Goal: Task Accomplishment & Management: Complete application form

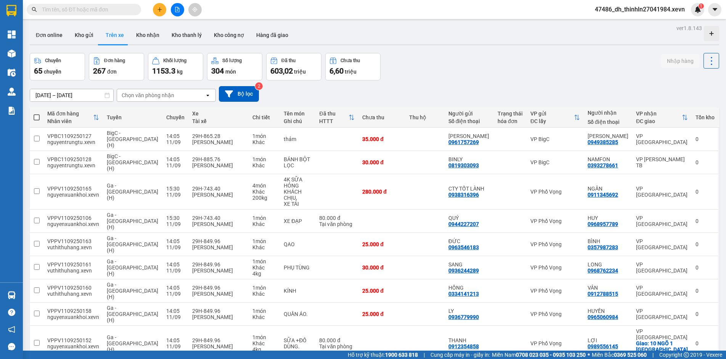
click at [157, 11] on icon "plus" at bounding box center [159, 9] width 5 height 5
click at [182, 28] on div "Tạo đơn hàng" at bounding box center [189, 28] width 33 height 8
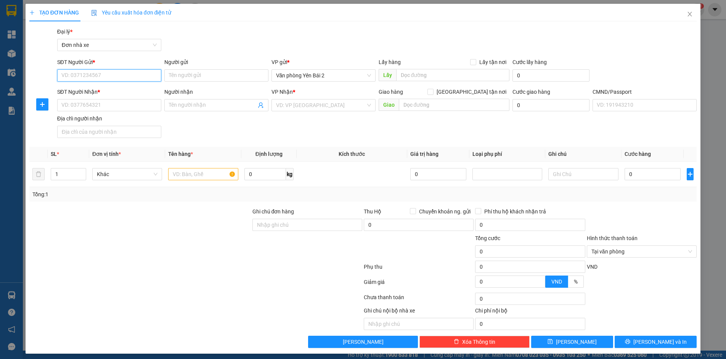
click at [128, 75] on input "SĐT Người Gửi *" at bounding box center [109, 75] width 104 height 12
type input "0971828385"
click at [148, 77] on input "0971828385" at bounding box center [109, 75] width 104 height 12
click at [142, 88] on div "0971828385 - ANH THỊNH TCN YÊN BÁI" at bounding box center [119, 91] width 116 height 8
type input "ANH THỊNH TCN [PERSON_NAME]"
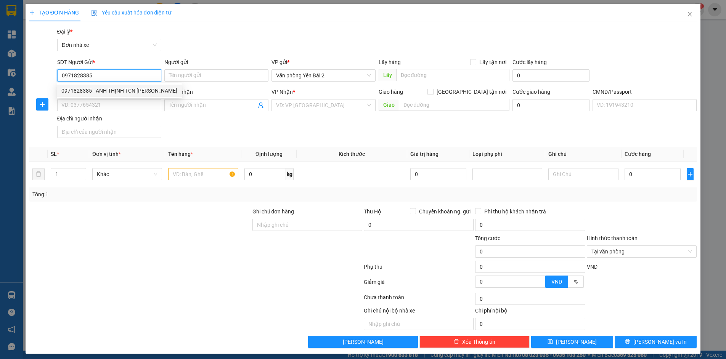
type input "0865226615"
type input "Khanh Định Vị Sky"
type input "1"
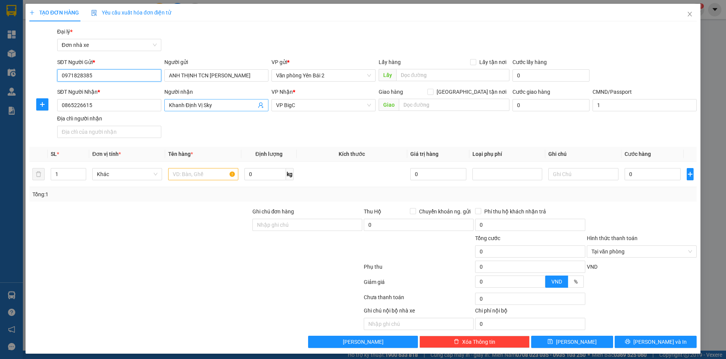
type input "0971828385"
click at [258, 107] on icon "user-add" at bounding box center [261, 105] width 6 height 6
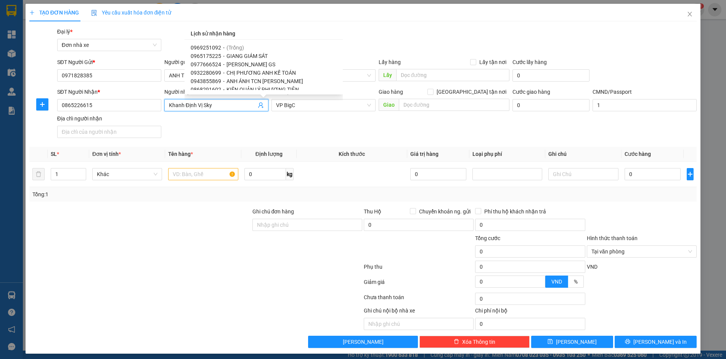
scroll to position [105, 0]
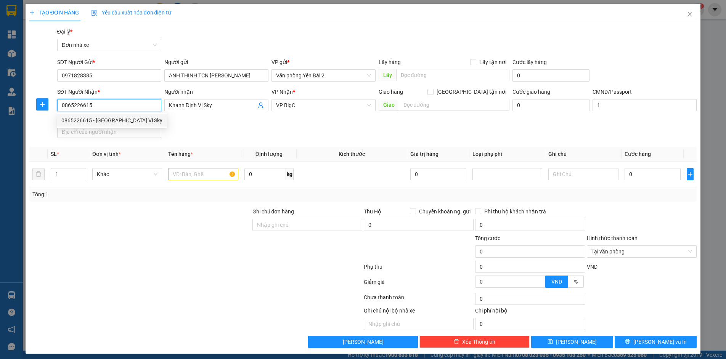
drag, startPoint x: 97, startPoint y: 106, endPoint x: 61, endPoint y: 106, distance: 36.6
click at [61, 106] on input "0865226615" at bounding box center [109, 105] width 104 height 12
paste input "327951798"
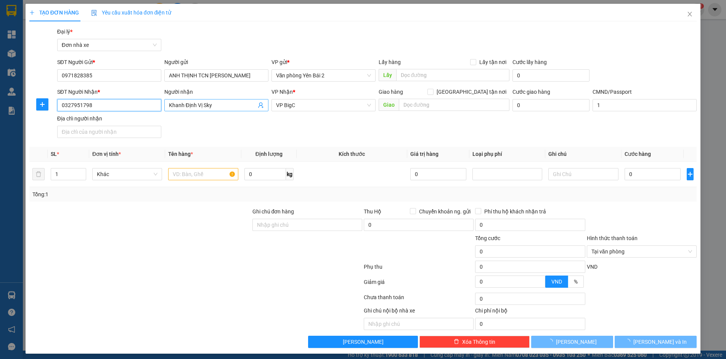
type input "0327951798"
click at [175, 106] on input "Khanh Định Vị Sky" at bounding box center [212, 105] width 87 height 8
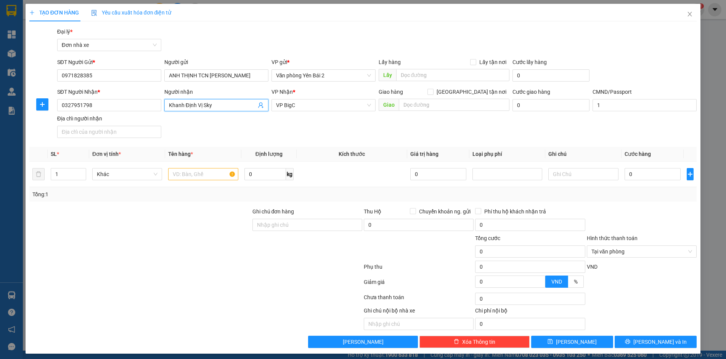
drag, startPoint x: 167, startPoint y: 105, endPoint x: 214, endPoint y: 105, distance: 46.9
click at [214, 105] on span "Khanh Định Vị Sky" at bounding box center [216, 105] width 104 height 12
drag, startPoint x: 215, startPoint y: 105, endPoint x: 163, endPoint y: 108, distance: 51.9
click at [164, 108] on span "Khanh Định Vị Sky" at bounding box center [216, 105] width 104 height 12
type input "A"
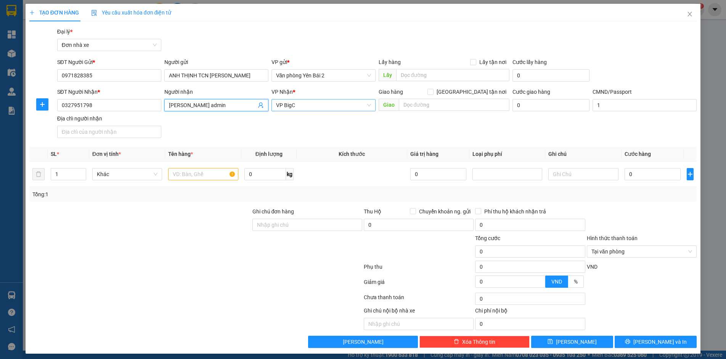
click at [365, 105] on span "VP BigC" at bounding box center [323, 105] width 95 height 11
type input "[PERSON_NAME] admin"
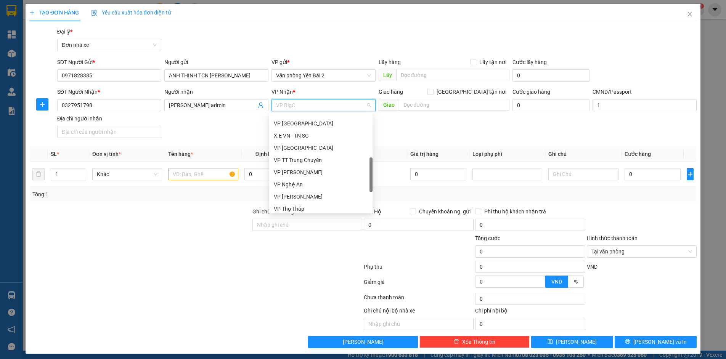
scroll to position [130, 0]
click at [306, 127] on div "VP [PERSON_NAME]" at bounding box center [321, 125] width 94 height 8
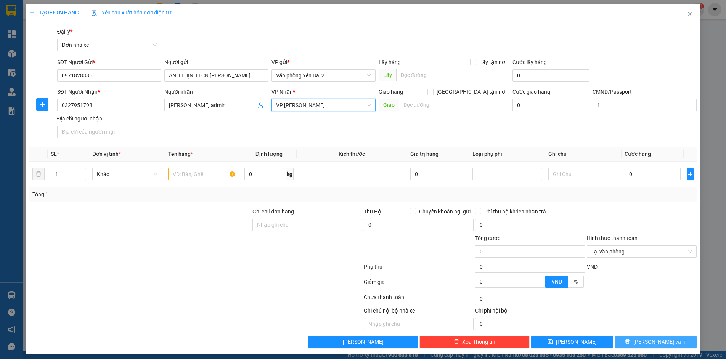
click at [630, 341] on icon "printer" at bounding box center [627, 341] width 5 height 5
click at [188, 175] on input "text" at bounding box center [203, 174] width 70 height 12
type input "D"
type input "Đánh Giá Thử Việc"
click at [630, 341] on icon "printer" at bounding box center [627, 341] width 5 height 5
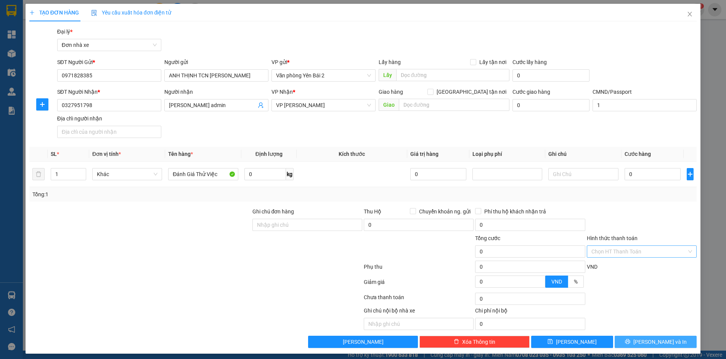
click at [642, 339] on button "[PERSON_NAME] và In" at bounding box center [656, 342] width 82 height 12
click at [625, 252] on input "Hình thức thanh toán" at bounding box center [639, 251] width 95 height 11
click at [635, 173] on input "0" at bounding box center [653, 174] width 56 height 12
type input "0"
click at [643, 342] on button "[PERSON_NAME] và In" at bounding box center [656, 342] width 82 height 12
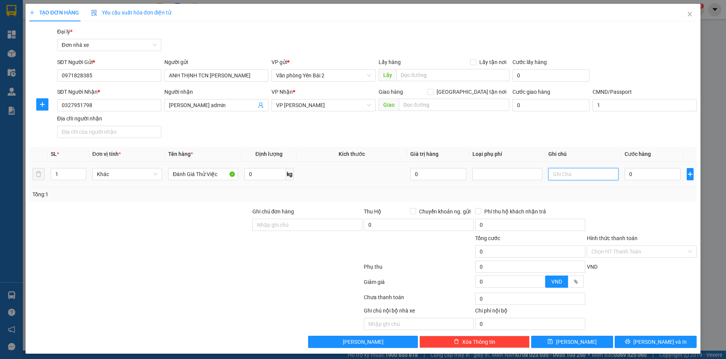
click at [570, 175] on input "text" at bounding box center [583, 174] width 70 height 12
click at [502, 174] on div at bounding box center [507, 174] width 66 height 9
click at [568, 203] on div "Transit Pickup Surcharge Ids Transit Deliver Surcharge Ids Transit Deliver Surc…" at bounding box center [363, 187] width 668 height 321
click at [560, 175] on input "text" at bounding box center [583, 174] width 70 height 12
drag, startPoint x: 602, startPoint y: 191, endPoint x: 658, endPoint y: 193, distance: 56.1
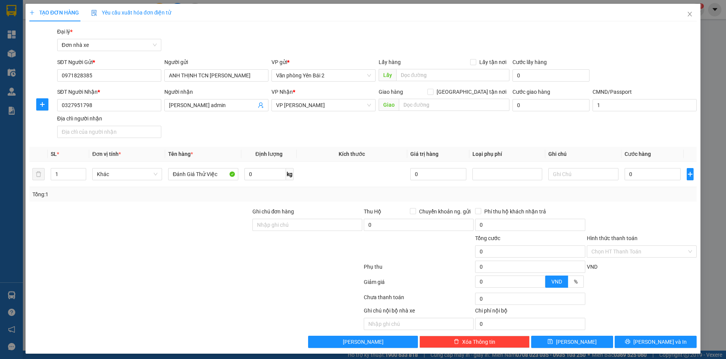
click at [604, 192] on div "Tổng: 1" at bounding box center [363, 194] width 662 height 8
click at [687, 175] on icon "plus" at bounding box center [690, 174] width 6 height 6
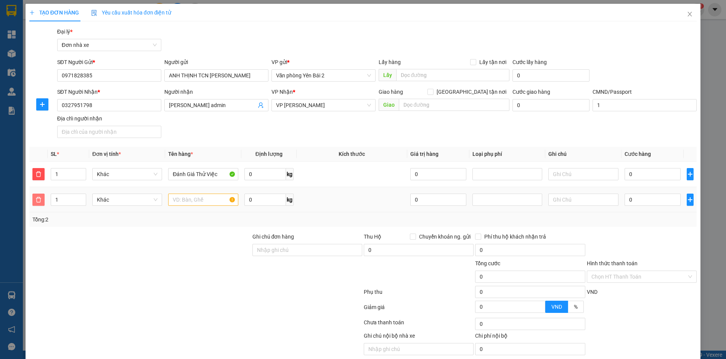
click at [36, 199] on icon "delete" at bounding box center [38, 199] width 5 height 5
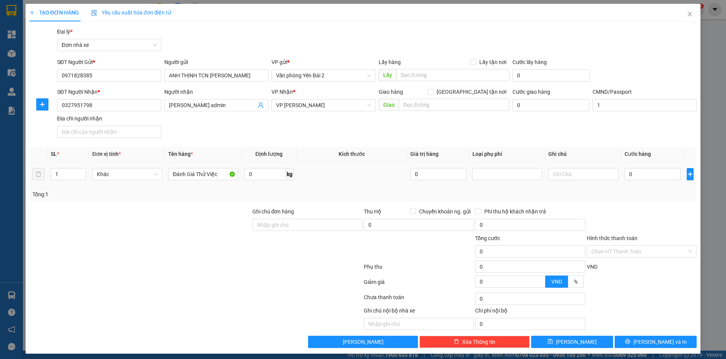
click at [650, 182] on td "0" at bounding box center [653, 175] width 62 height 26
click at [687, 249] on div "Chọn HT Thanh Toán" at bounding box center [642, 252] width 110 height 12
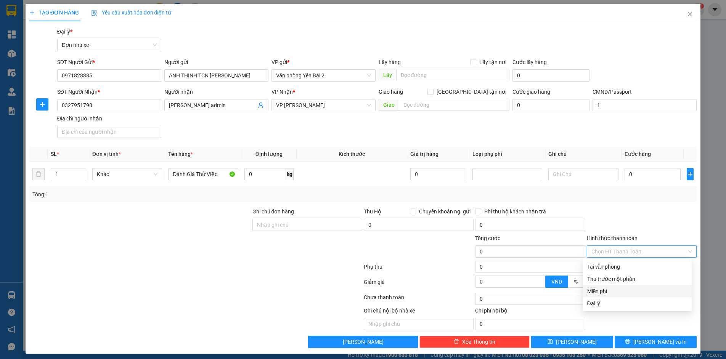
click at [630, 289] on div "Miễn phí" at bounding box center [637, 291] width 100 height 8
click at [656, 250] on span "Miễn phí" at bounding box center [642, 251] width 101 height 11
click at [655, 250] on span "Miễn phí" at bounding box center [642, 251] width 101 height 11
click at [628, 291] on div "Miễn phí" at bounding box center [637, 291] width 100 height 8
click at [644, 341] on button "[PERSON_NAME] và In" at bounding box center [656, 342] width 82 height 12
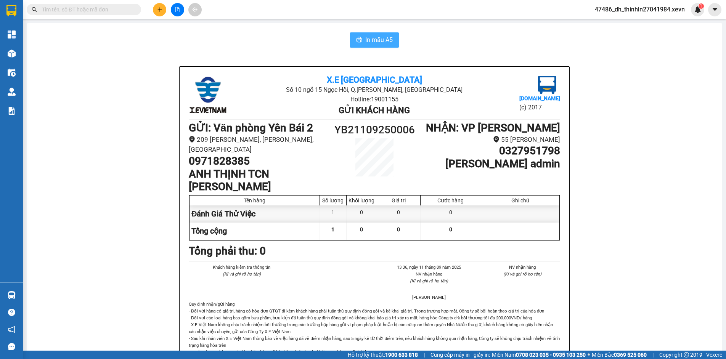
click at [387, 40] on span "In mẫu A5" at bounding box center [378, 40] width 27 height 10
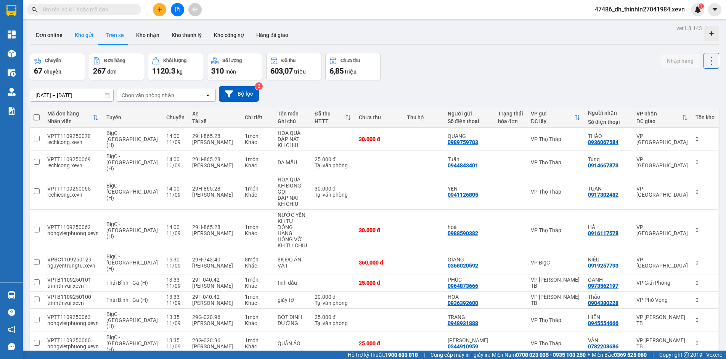
click at [79, 38] on button "Kho gửi" at bounding box center [84, 35] width 31 height 18
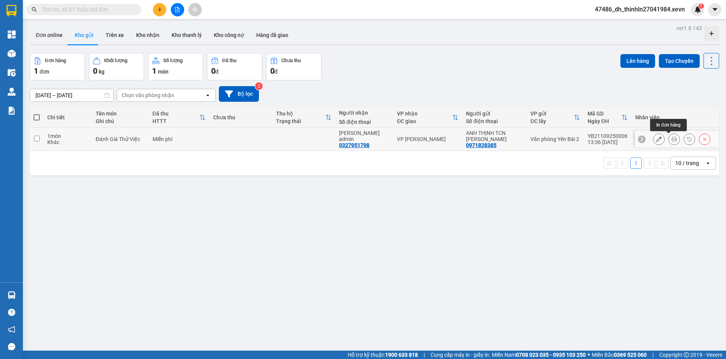
click at [672, 140] on icon at bounding box center [674, 139] width 5 height 5
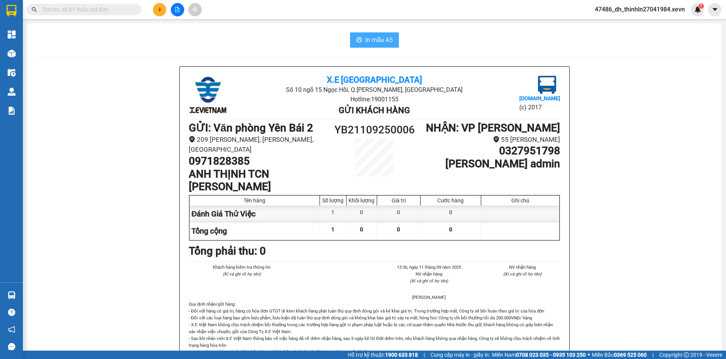
click at [367, 40] on span "In mẫu A5" at bounding box center [378, 40] width 27 height 10
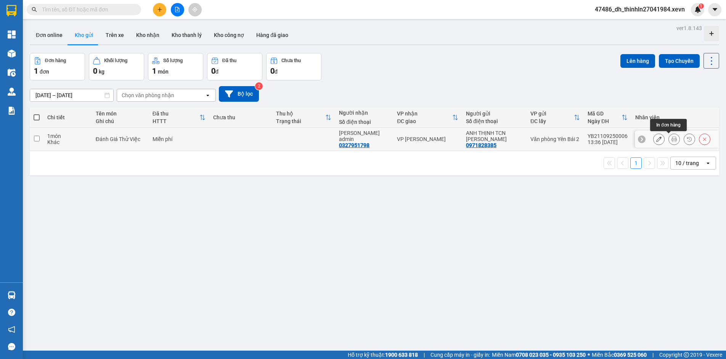
click at [672, 140] on icon at bounding box center [674, 139] width 5 height 5
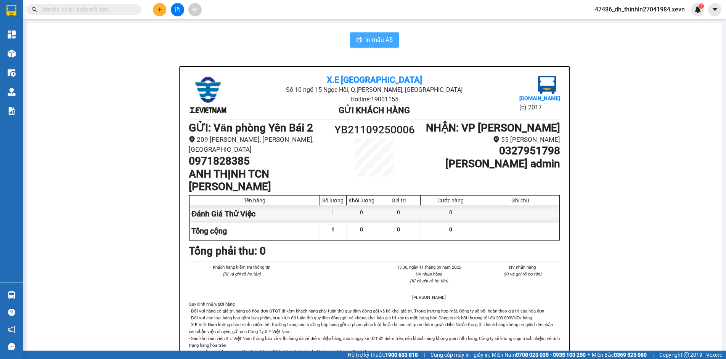
click at [373, 43] on span "In mẫu A5" at bounding box center [378, 40] width 27 height 10
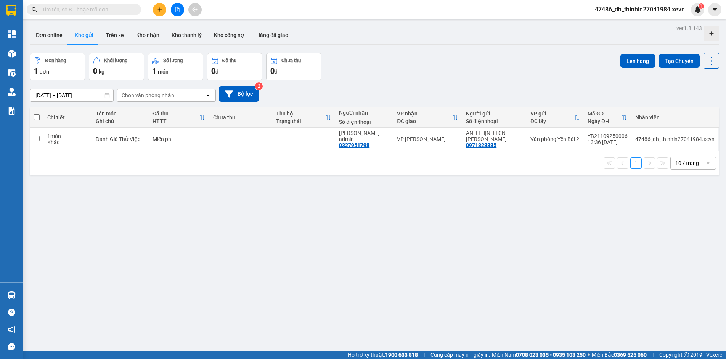
click at [213, 246] on div "ver 1.8.143 Đơn online Kho gửi Trên xe Kho nhận Kho thanh lý Kho công nợ Hàng đ…" at bounding box center [375, 202] width 696 height 359
click at [672, 139] on icon at bounding box center [674, 139] width 5 height 5
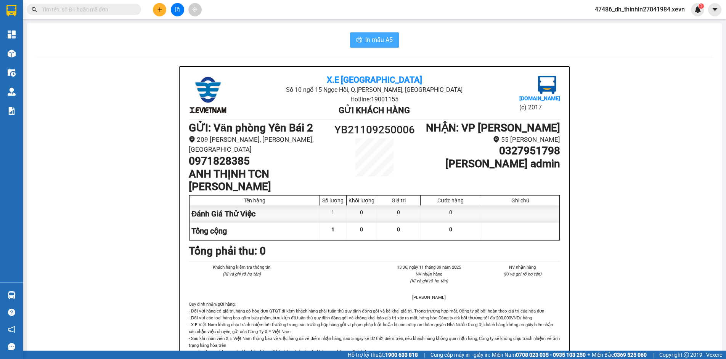
click at [381, 46] on button "In mẫu A5" at bounding box center [374, 39] width 49 height 15
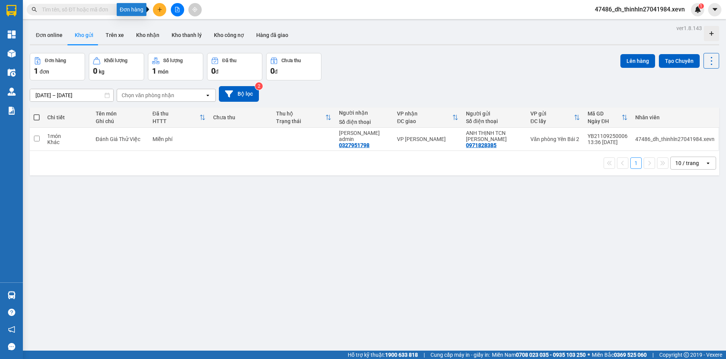
click at [155, 7] on button at bounding box center [159, 9] width 13 height 13
click at [178, 28] on div "Tạo đơn hàng" at bounding box center [189, 28] width 33 height 8
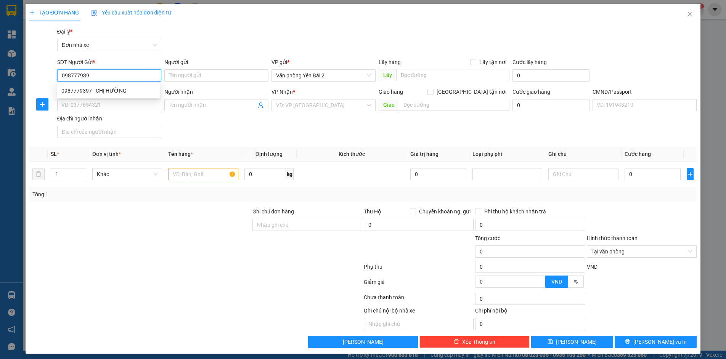
type input "0987779397"
click at [124, 89] on div "0987779397 - CHỊ HƯỜNG" at bounding box center [108, 91] width 94 height 8
type input "CHỊ HƯỜNG"
type input "0985695171"
type input "HẢI 0913053105"
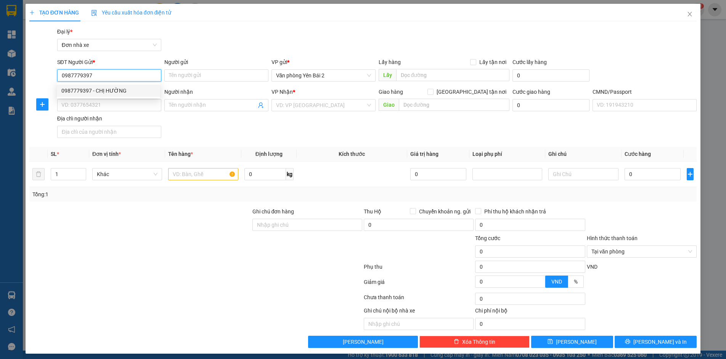
type input "1cc"
type input "0987779397"
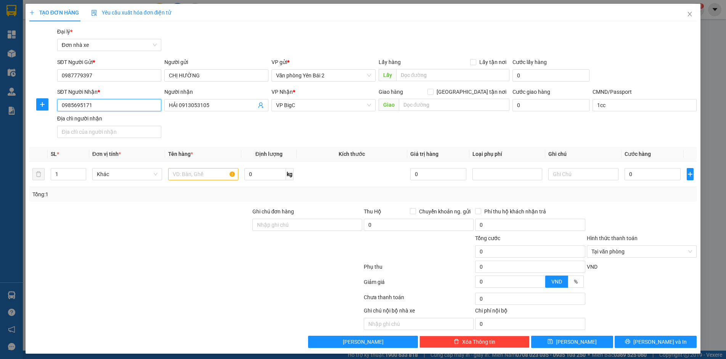
drag, startPoint x: 112, startPoint y: 102, endPoint x: 28, endPoint y: 109, distance: 84.2
click at [29, 108] on div "SĐT Người Nhận * 0985695171 0985695171 Người nhận HẢI 0913053105 VP Nhận * VP B…" at bounding box center [363, 114] width 669 height 53
type input "0904218228"
drag, startPoint x: 216, startPoint y: 106, endPoint x: 159, endPoint y: 103, distance: 57.3
click at [159, 103] on div "SĐT Người Nhận * 0904218228 Người nhận HẢI 0913053105 HẢI 0913053105 VP Nhận * …" at bounding box center [377, 114] width 643 height 53
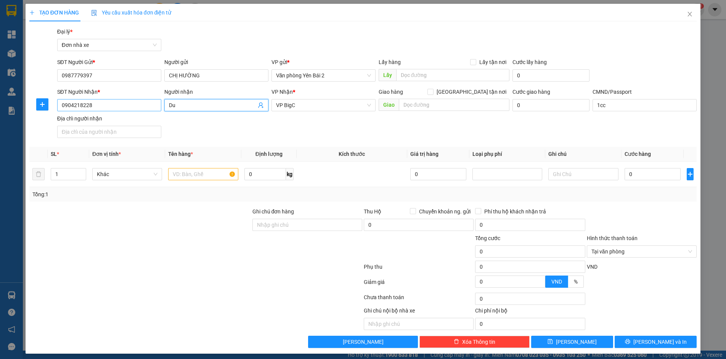
type input "D"
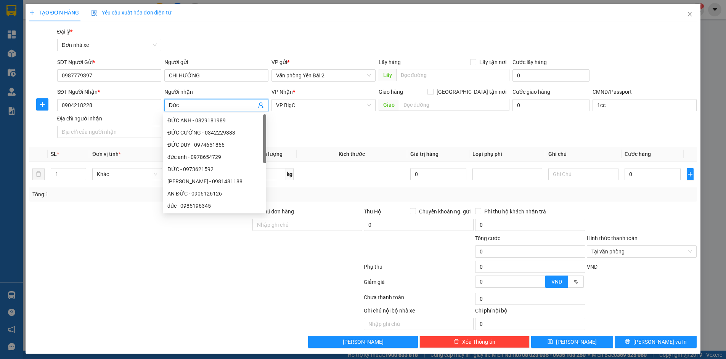
type input "Đức"
click at [381, 124] on div "SĐT Người Nhận * 0904218228 Người nhận Đức VP Nhận * VP BigC Giao hàng Giao tận…" at bounding box center [377, 114] width 643 height 53
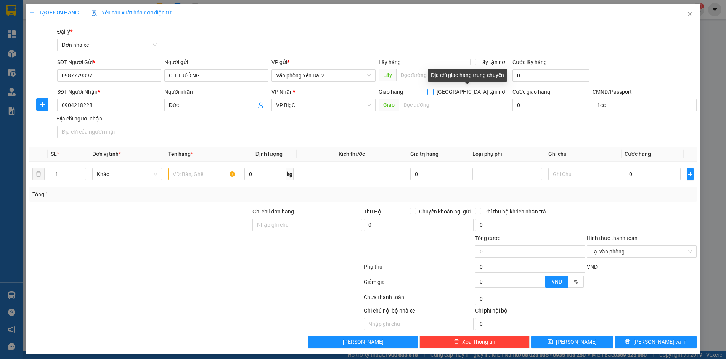
click at [433, 92] on input "[GEOGRAPHIC_DATA] tận nơi" at bounding box center [430, 91] width 5 height 5
checkbox input "true"
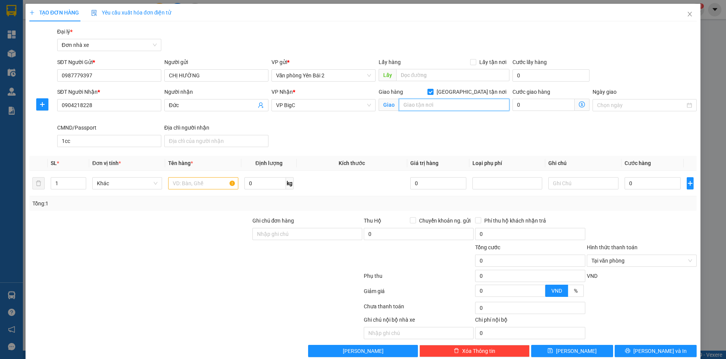
click at [445, 104] on input "text" at bounding box center [454, 105] width 111 height 12
type input "s"
type input "Số 11 duy tân, dịch vọng hậu, cầu giấy, HN"
click at [524, 106] on input "0" at bounding box center [544, 105] width 63 height 12
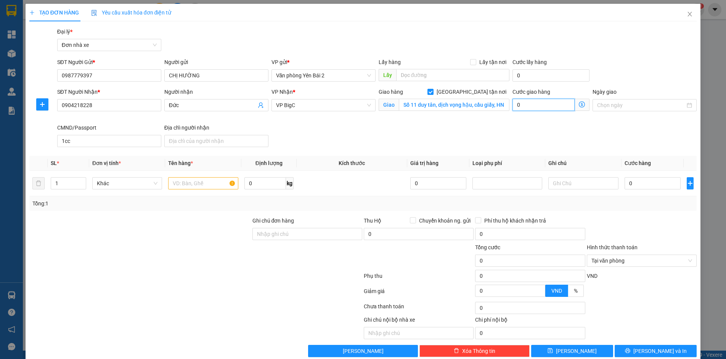
scroll to position [0, 0]
type input "4"
type input "40"
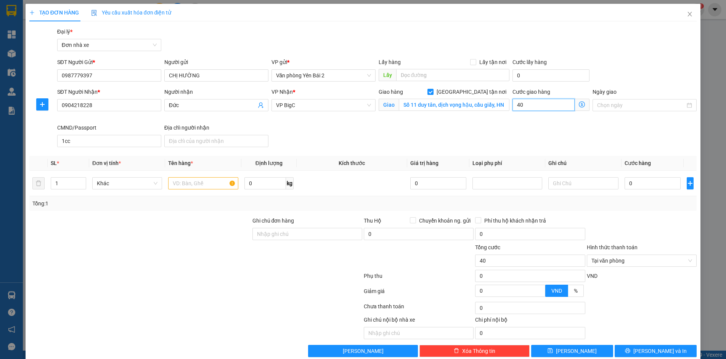
type input "400"
type input "4.000"
type input "40.000"
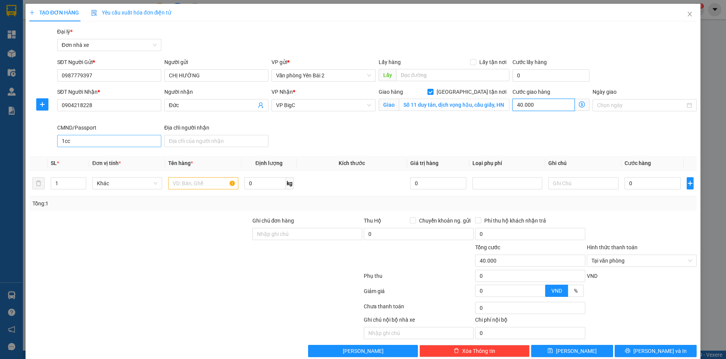
type input "40.000"
click at [190, 185] on input "text" at bounding box center [203, 183] width 70 height 12
type input "Táo Mèo"
click at [259, 180] on input "0" at bounding box center [265, 183] width 42 height 12
type input "10"
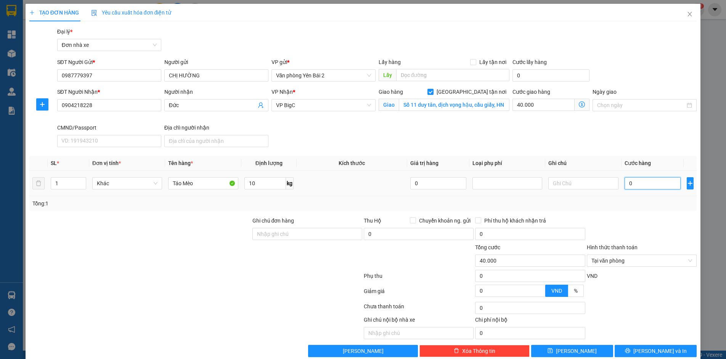
click at [627, 183] on input "0" at bounding box center [653, 183] width 56 height 12
type input "4"
type input "40.004"
type input "40"
type input "40.040"
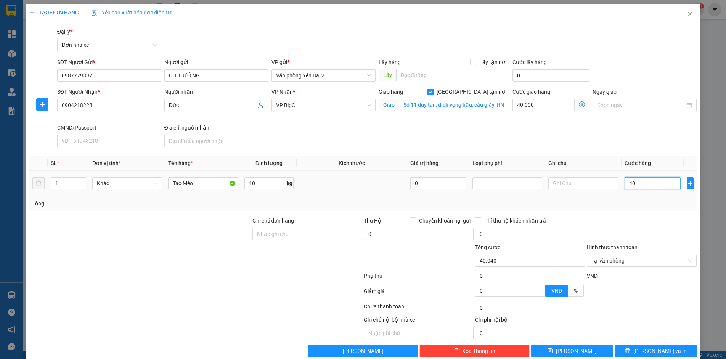
type input "400"
type input "40.400"
type input "4.000"
type input "44.000"
type input "40.000"
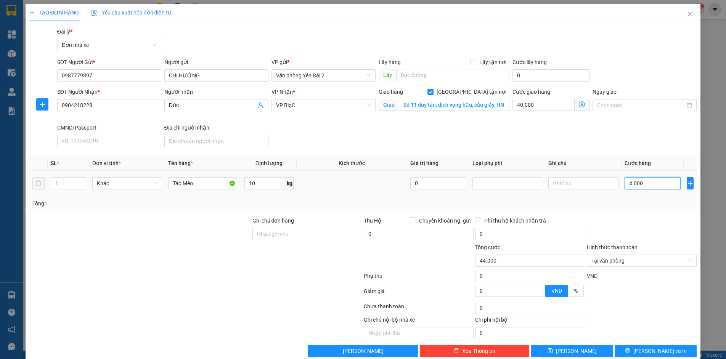
type input "80.000"
type input "40.000"
click at [650, 294] on div at bounding box center [641, 293] width 111 height 13
type input "80.000"
click at [630, 350] on icon "printer" at bounding box center [627, 350] width 5 height 5
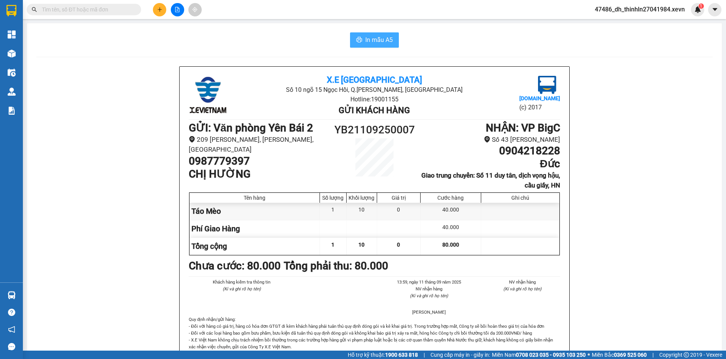
click at [379, 42] on span "In mẫu A5" at bounding box center [378, 40] width 27 height 10
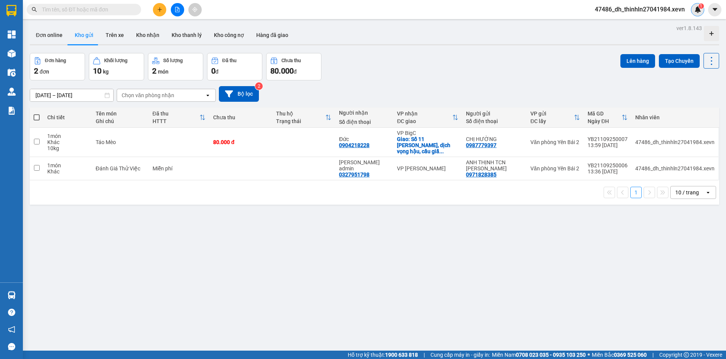
click at [700, 9] on img at bounding box center [697, 9] width 7 height 7
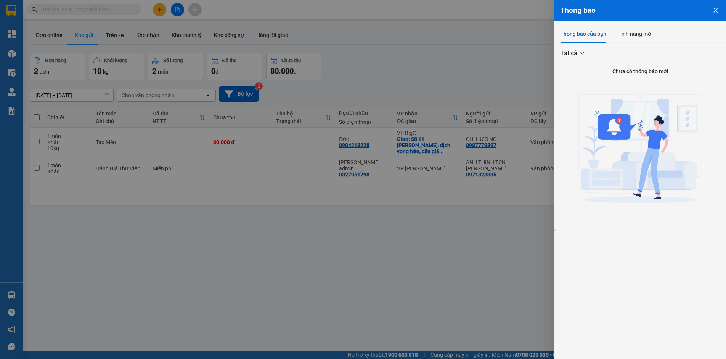
click at [715, 9] on icon "close" at bounding box center [716, 10] width 6 height 6
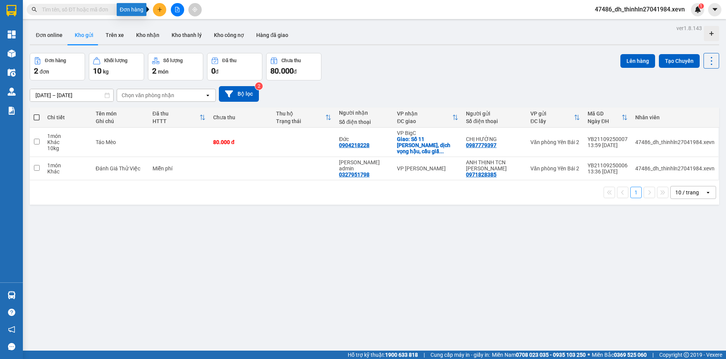
click at [164, 10] on button at bounding box center [159, 9] width 13 height 13
click at [174, 29] on div "Tạo đơn hàng" at bounding box center [189, 28] width 33 height 8
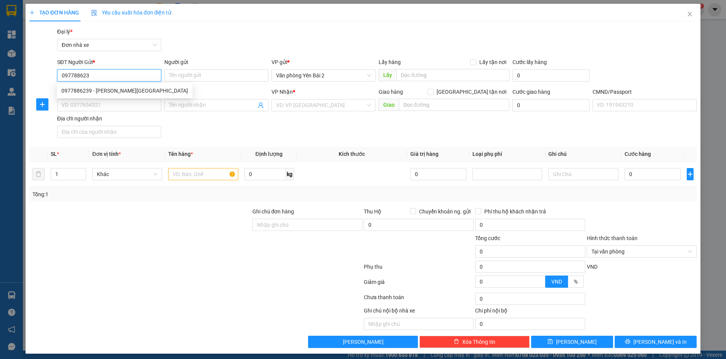
type input "0977886239"
click at [135, 94] on div "0977886239 - [PERSON_NAME][GEOGRAPHIC_DATA]" at bounding box center [124, 91] width 127 height 8
type input "[PERSON_NAME][GEOGRAPHIC_DATA]"
type input "0972298258"
type input "[PERSON_NAME]"
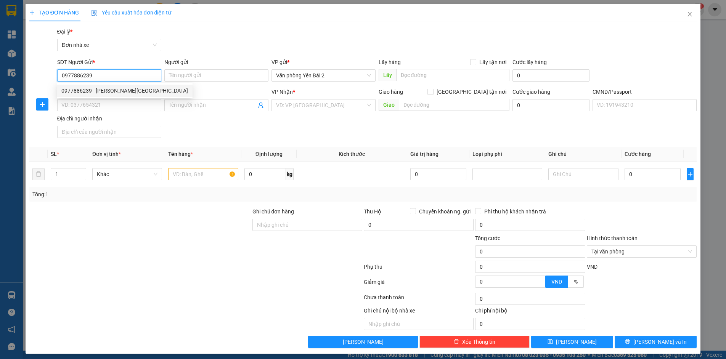
type input "1cc"
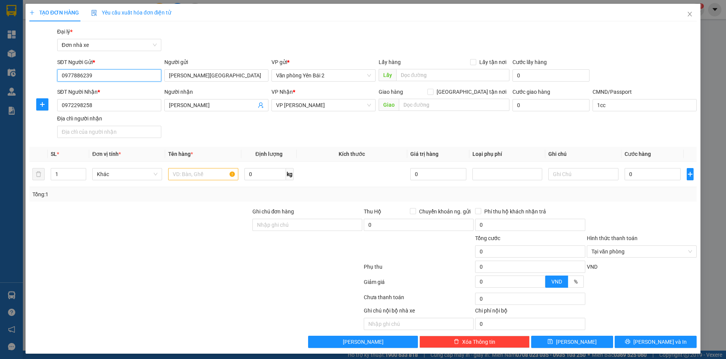
type input "0977886239"
drag, startPoint x: 466, startPoint y: 92, endPoint x: 463, endPoint y: 96, distance: 4.9
click at [433, 92] on input "[GEOGRAPHIC_DATA] tận nơi" at bounding box center [430, 91] width 5 height 5
checkbox input "true"
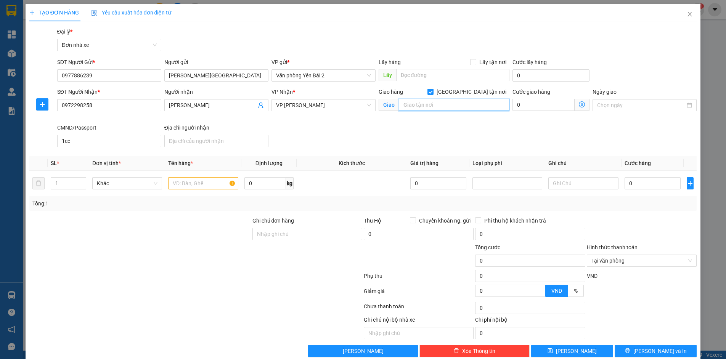
click at [452, 104] on input "text" at bounding box center [454, 105] width 111 height 12
click at [478, 104] on input "số 56 Ngõ 1, [PERSON_NAME]," at bounding box center [454, 105] width 111 height 12
paste input "Nam Đồng, [GEOGRAPHIC_DATA], [GEOGRAPHIC_DATA], [GEOGRAPHIC_DATA]"
drag, startPoint x: 432, startPoint y: 105, endPoint x: 470, endPoint y: 109, distance: 37.9
click at [470, 109] on input "[STREET_ADDRESS][PERSON_NAME]" at bounding box center [454, 105] width 111 height 12
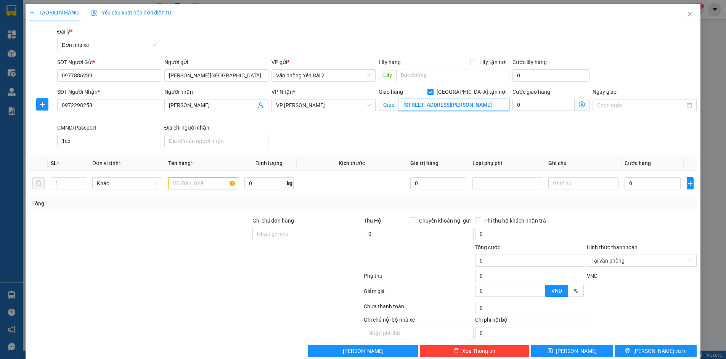
scroll to position [0, 39]
drag, startPoint x: 493, startPoint y: 104, endPoint x: 505, endPoint y: 105, distance: 11.9
click at [505, 105] on input "[STREET_ADDRESS][PERSON_NAME]" at bounding box center [454, 105] width 111 height 12
click at [492, 107] on input "[STREET_ADDRESS][PERSON_NAME]" at bounding box center [454, 105] width 111 height 12
drag, startPoint x: 475, startPoint y: 104, endPoint x: 501, endPoint y: 105, distance: 25.9
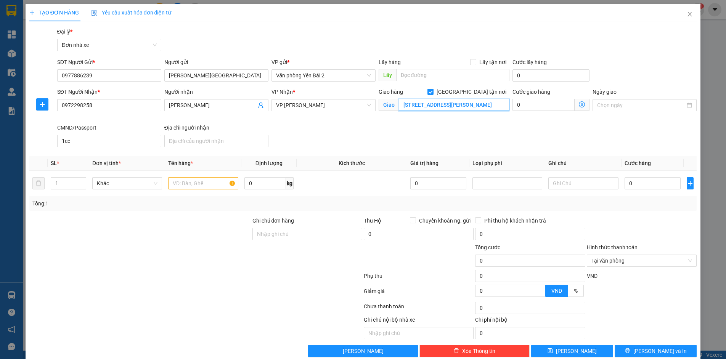
click at [501, 105] on input "[STREET_ADDRESS][PERSON_NAME]" at bounding box center [454, 105] width 111 height 12
type input "[STREET_ADDRESS][PERSON_NAME]"
click at [522, 106] on input "0" at bounding box center [544, 105] width 63 height 12
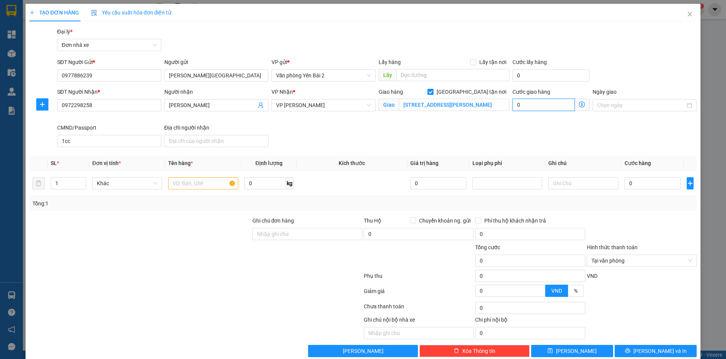
type input "4"
type input "40"
type input "400"
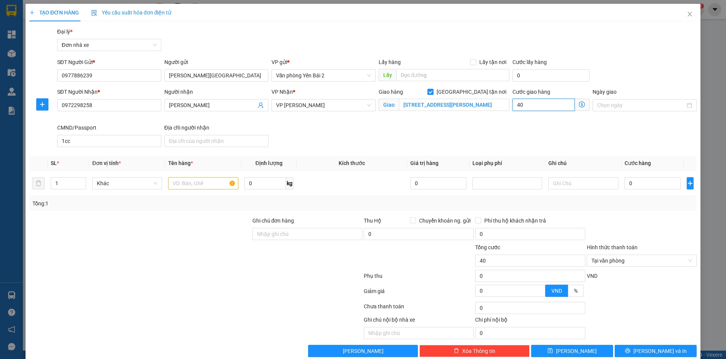
type input "400"
type input "4.000"
type input "40.000"
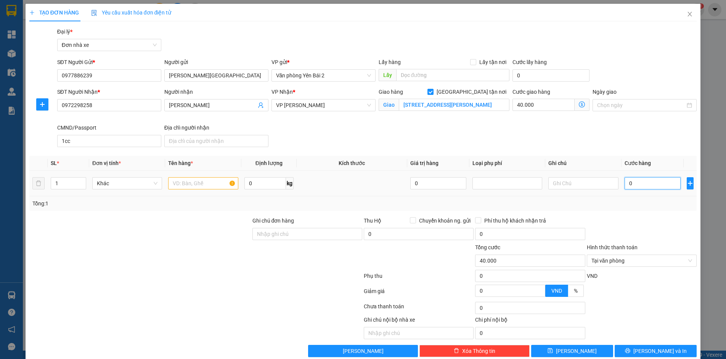
click at [646, 183] on input "0" at bounding box center [653, 183] width 56 height 12
click at [218, 185] on input "text" at bounding box center [203, 183] width 70 height 12
type input "D"
type input "Đồ Ăn"
click at [687, 14] on icon "close" at bounding box center [690, 14] width 6 height 6
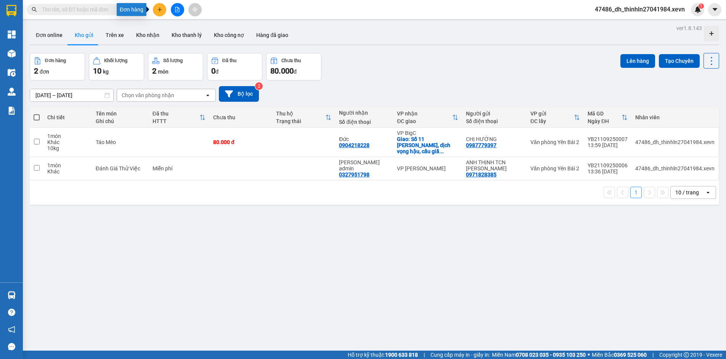
click at [158, 9] on icon "plus" at bounding box center [159, 9] width 5 height 5
click at [180, 29] on div "Tạo đơn hàng" at bounding box center [189, 28] width 33 height 8
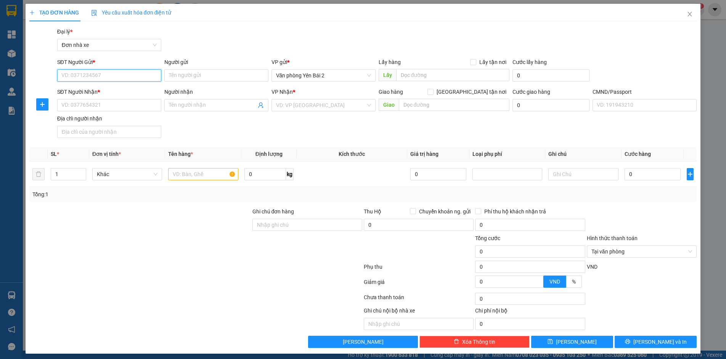
click at [87, 76] on input "SĐT Người Gửi *" at bounding box center [109, 75] width 104 height 12
type input "0963711644"
click at [133, 90] on div "0963711644 - chú thập" at bounding box center [108, 91] width 94 height 8
type input "chú thập"
type input "0395632142"
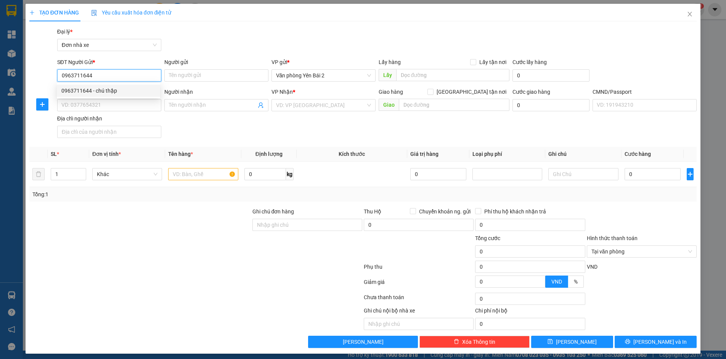
type input "PHƯỢNG"
type input "1"
type input "0963711644"
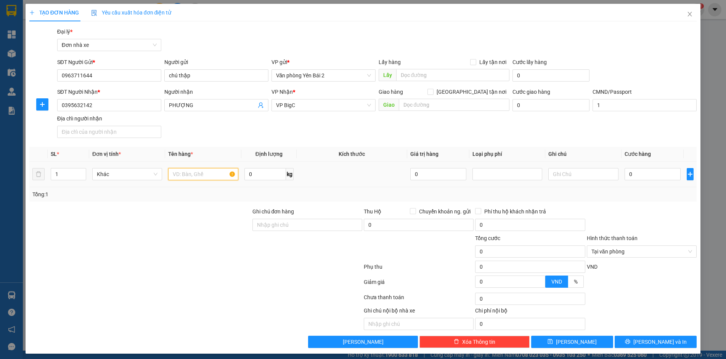
click at [190, 172] on input "text" at bounding box center [203, 174] width 70 height 12
type input "g"
type input "Giấy Tờ"
click at [631, 175] on input "0" at bounding box center [653, 174] width 56 height 12
type input "3"
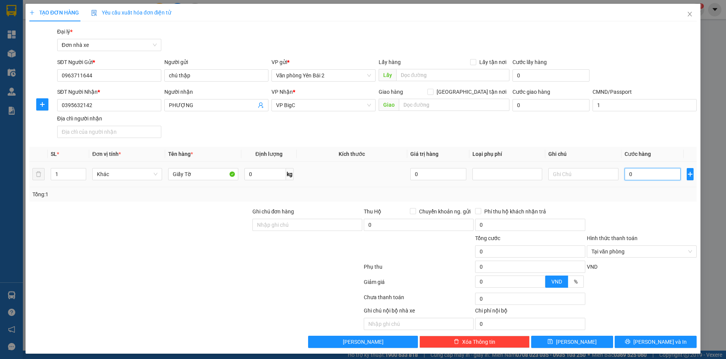
type input "3"
type input "30"
type input "300"
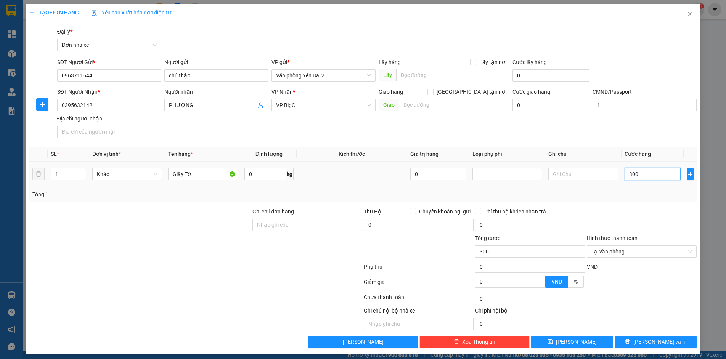
type input "3.000"
type input "30.000"
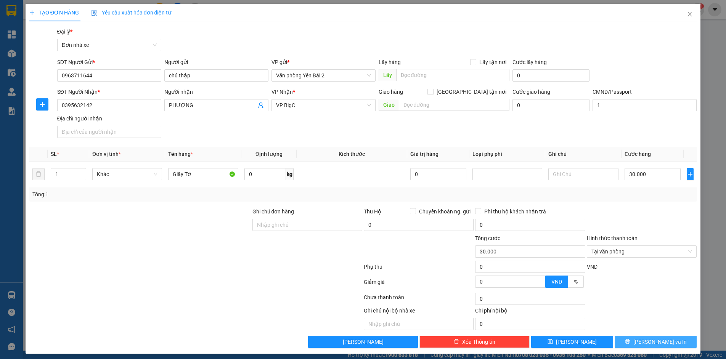
click at [647, 343] on span "[PERSON_NAME] và In" at bounding box center [659, 342] width 53 height 8
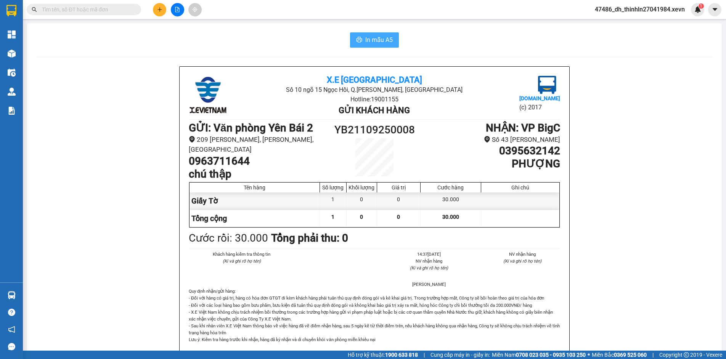
click at [368, 41] on span "In mẫu A5" at bounding box center [378, 40] width 27 height 10
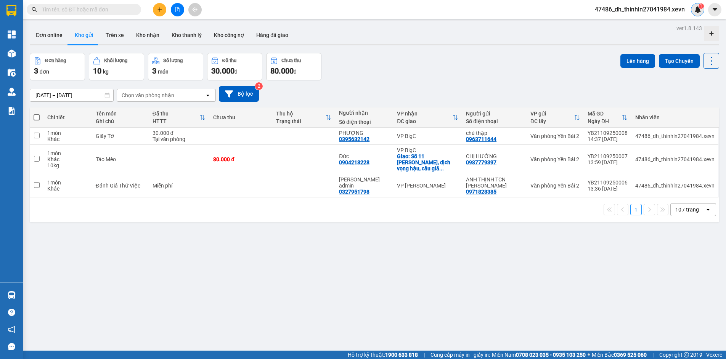
click at [697, 8] on img at bounding box center [697, 9] width 7 height 7
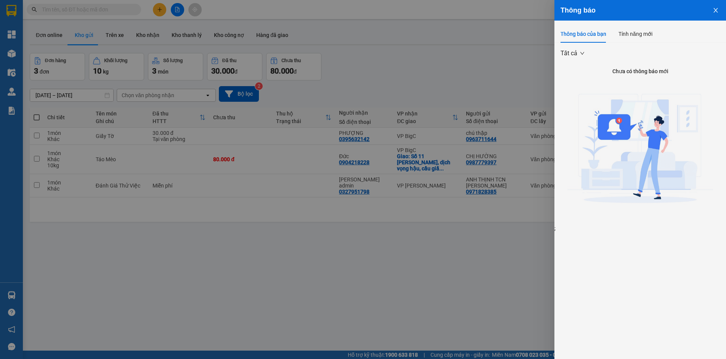
click at [397, 320] on div at bounding box center [363, 179] width 726 height 359
